Goal: Task Accomplishment & Management: Use online tool/utility

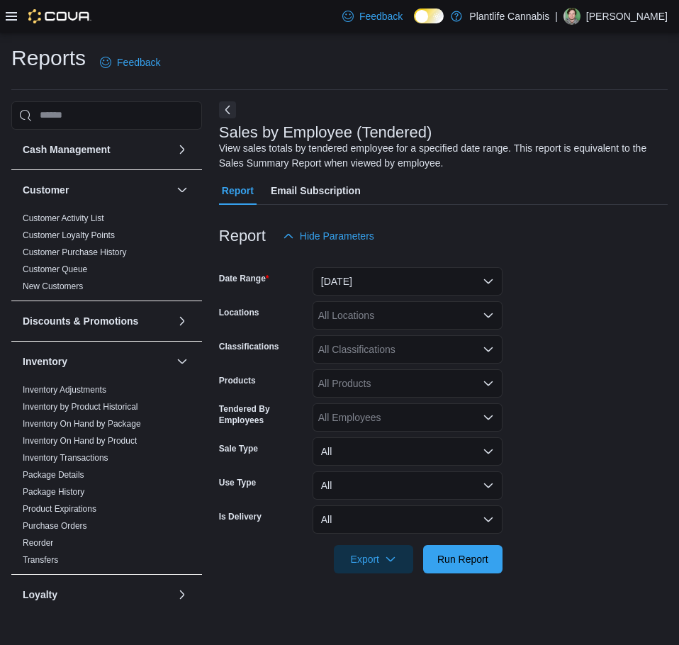
drag, startPoint x: 581, startPoint y: 254, endPoint x: 587, endPoint y: 257, distance: 7.3
click at [581, 254] on div at bounding box center [443, 258] width 448 height 17
click at [611, 364] on form "Date Range [DATE] Locations All Locations Classifications All Classifications P…" at bounding box center [443, 411] width 448 height 323
click at [400, 276] on button "[DATE]" at bounding box center [407, 281] width 190 height 28
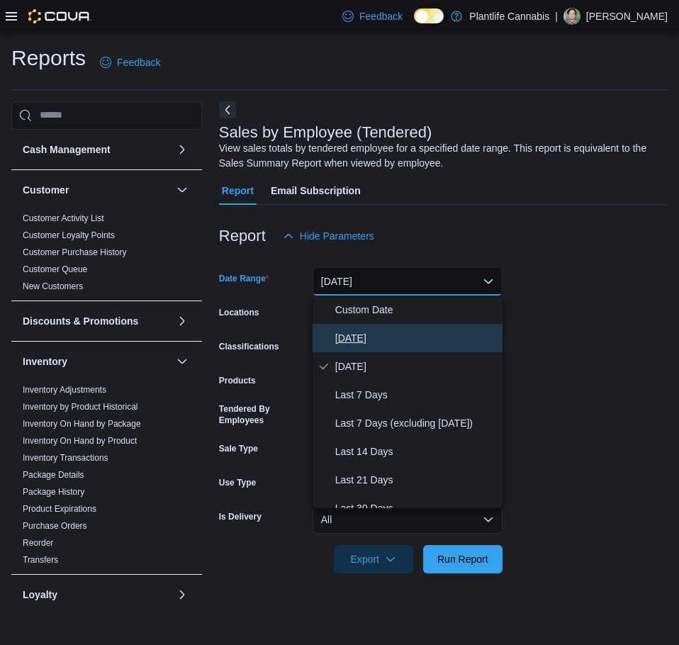
click at [375, 334] on span "[DATE]" at bounding box center [415, 337] width 161 height 17
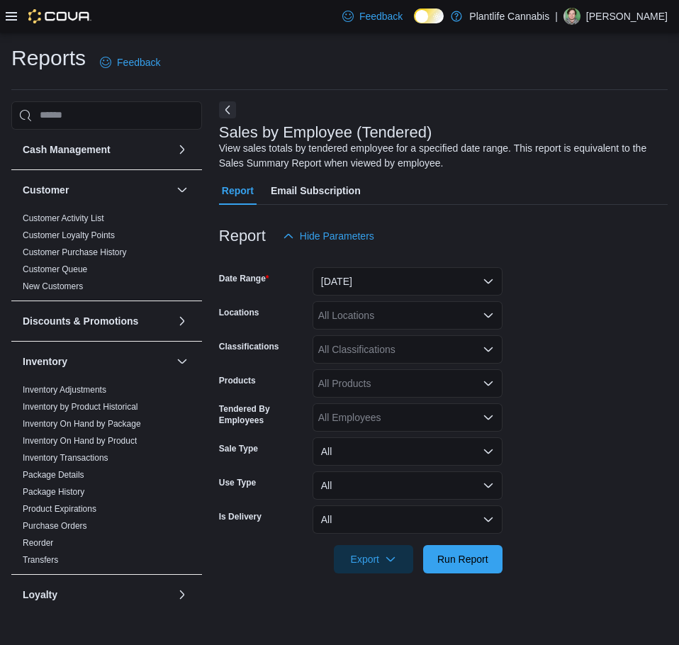
click at [376, 314] on div "All Locations" at bounding box center [407, 315] width 190 height 28
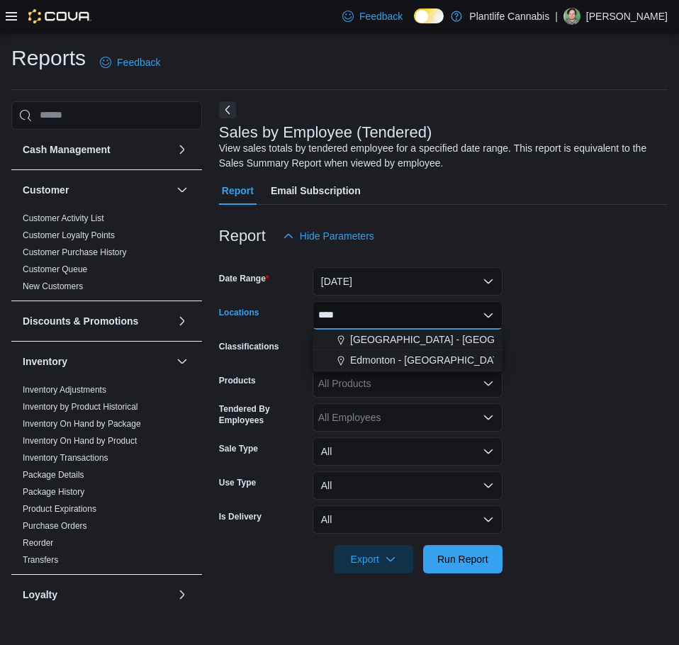
type input "*****"
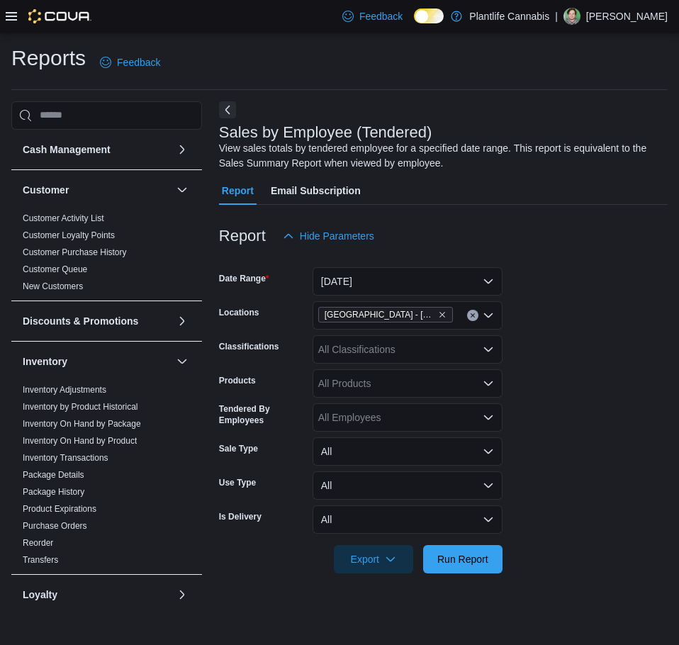
click at [551, 412] on form "Date Range [DATE] Locations [GEOGRAPHIC_DATA] - [GEOGRAPHIC_DATA] Classificatio…" at bounding box center [443, 411] width 448 height 323
click at [474, 579] on div at bounding box center [443, 581] width 448 height 17
click at [477, 560] on span "Run Report" at bounding box center [462, 558] width 51 height 14
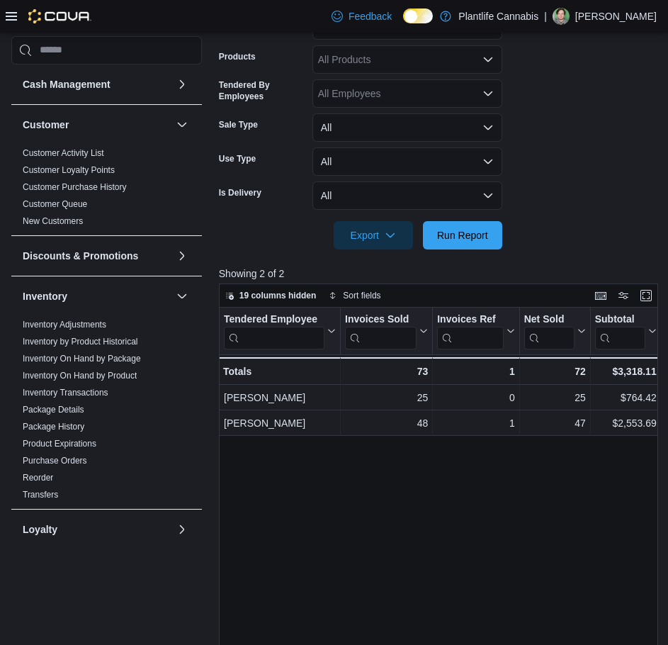
scroll to position [135, 0]
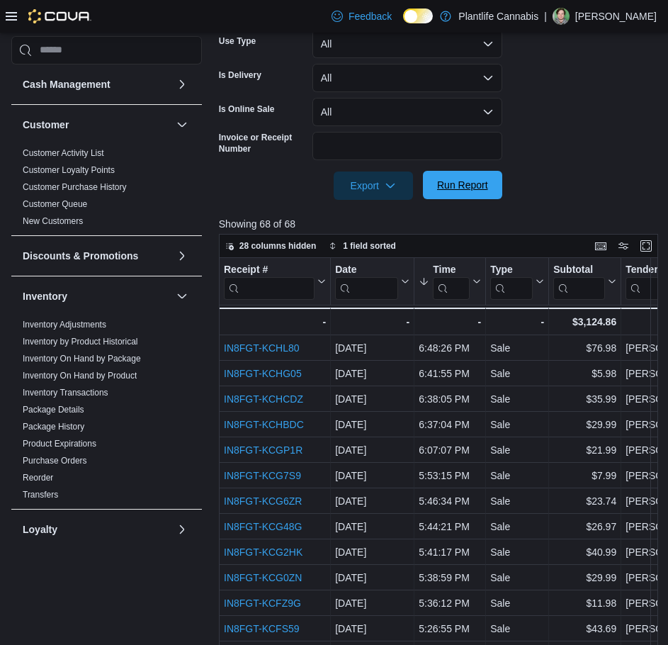
scroll to position [354, 0]
click at [465, 197] on span "Run Report" at bounding box center [462, 185] width 62 height 28
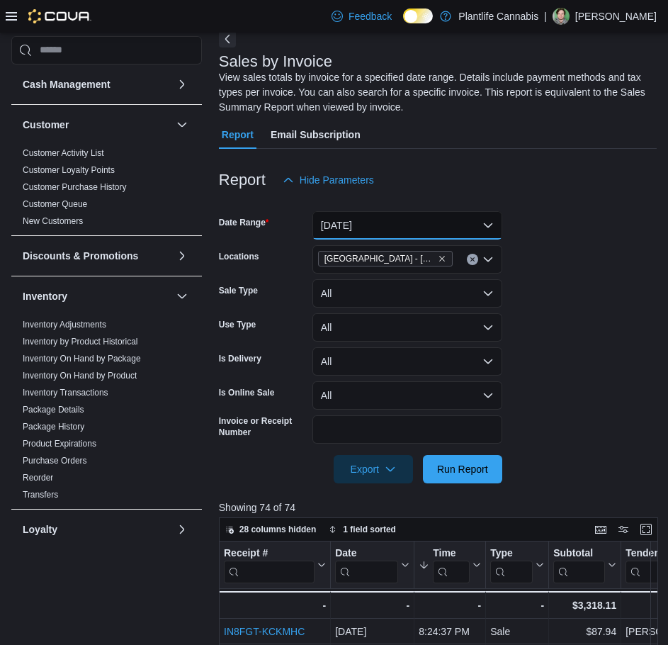
click at [368, 220] on button "[DATE]" at bounding box center [407, 225] width 190 height 28
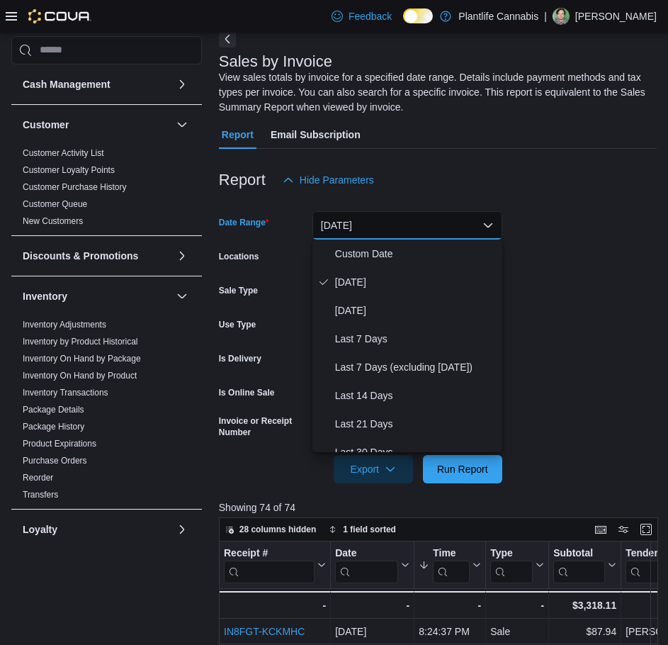
click at [368, 220] on button "[DATE]" at bounding box center [407, 225] width 190 height 28
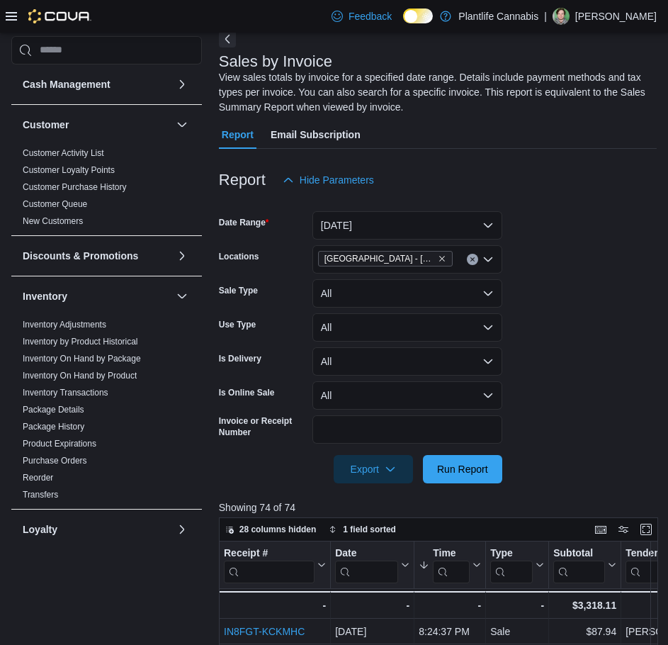
click at [521, 243] on form "Date Range Today Locations Edmonton - South Common Sale Type All Use Type All I…" at bounding box center [438, 338] width 438 height 289
